Goal: Information Seeking & Learning: Learn about a topic

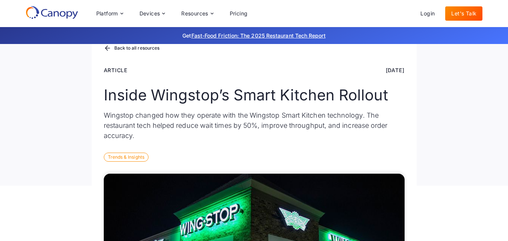
scroll to position [44, 0]
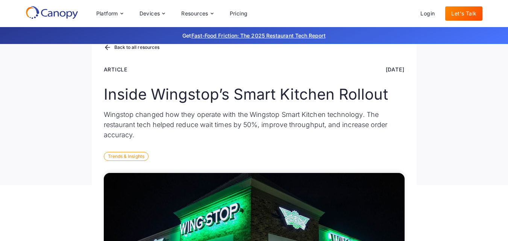
click at [253, 126] on p "Wingstop changed how they operate with the Wingstop Smart Kitchen technology. T…" at bounding box center [254, 124] width 301 height 30
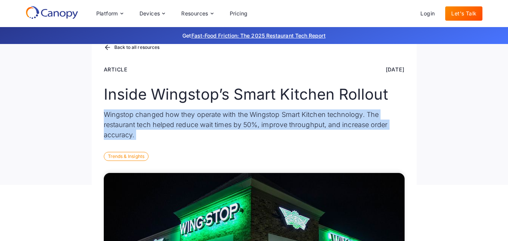
click at [253, 126] on p "Wingstop changed how they operate with the Wingstop Smart Kitchen technology. T…" at bounding box center [254, 124] width 301 height 30
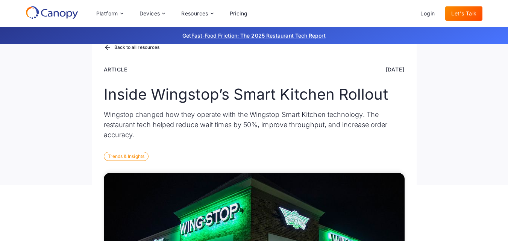
click at [254, 126] on p "Wingstop changed how they operate with the Wingstop Smart Kitchen technology. T…" at bounding box center [254, 124] width 301 height 30
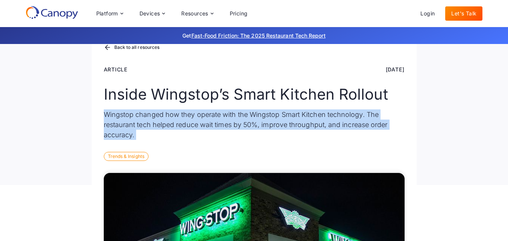
click at [254, 126] on p "Wingstop changed how they operate with the Wingstop Smart Kitchen technology. T…" at bounding box center [254, 124] width 301 height 30
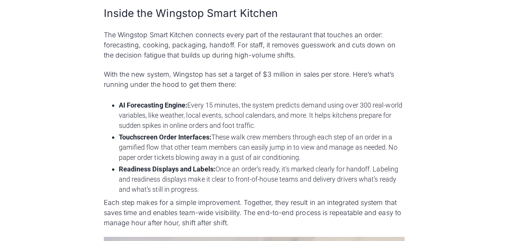
scroll to position [852, 0]
drag, startPoint x: 350, startPoint y: 73, endPoint x: 258, endPoint y: 73, distance: 92.1
click at [258, 73] on p "With the new system, Wingstop has set a target of $3 million in sales per store…" at bounding box center [254, 79] width 301 height 20
click at [232, 72] on p "With the new system, Wingstop has set a target of $3 million in sales per store…" at bounding box center [254, 79] width 301 height 20
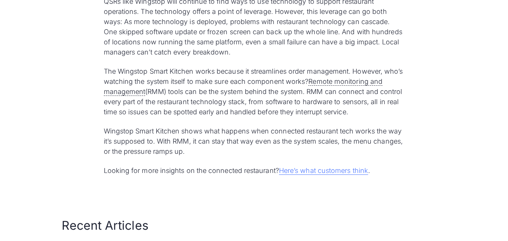
scroll to position [1836, 0]
